Goal: Task Accomplishment & Management: Manage account settings

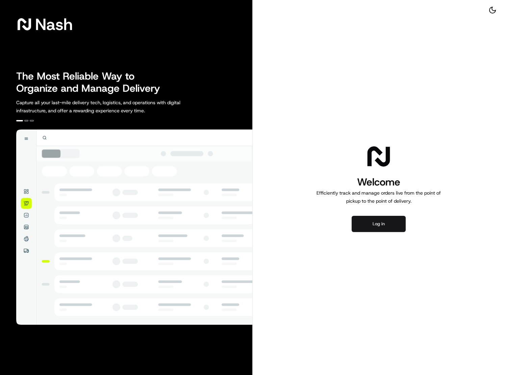
click at [373, 227] on button "Log in" at bounding box center [378, 224] width 54 height 16
